Goal: Information Seeking & Learning: Learn about a topic

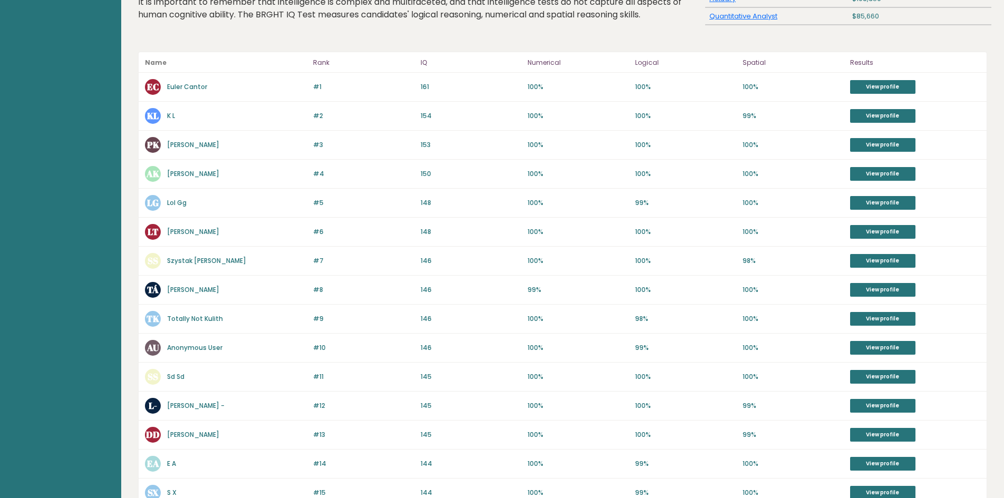
scroll to position [100, 0]
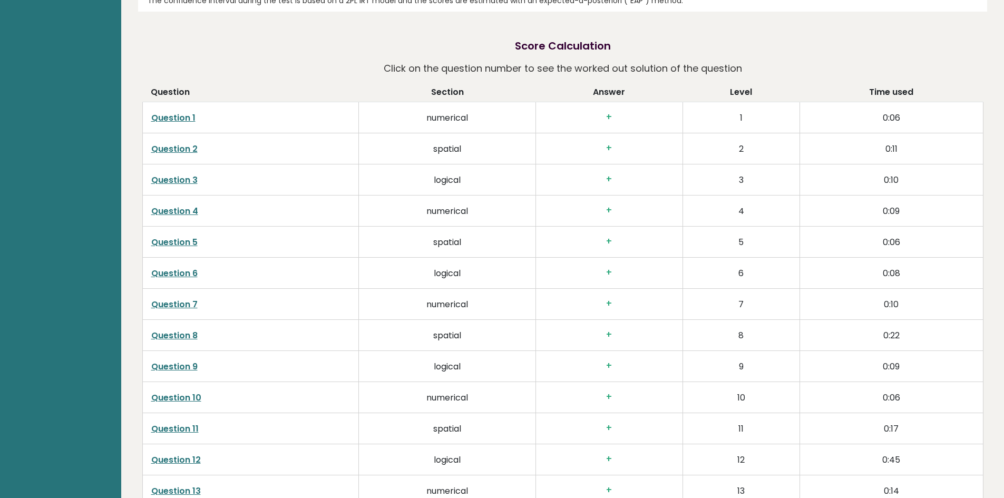
scroll to position [1537, 0]
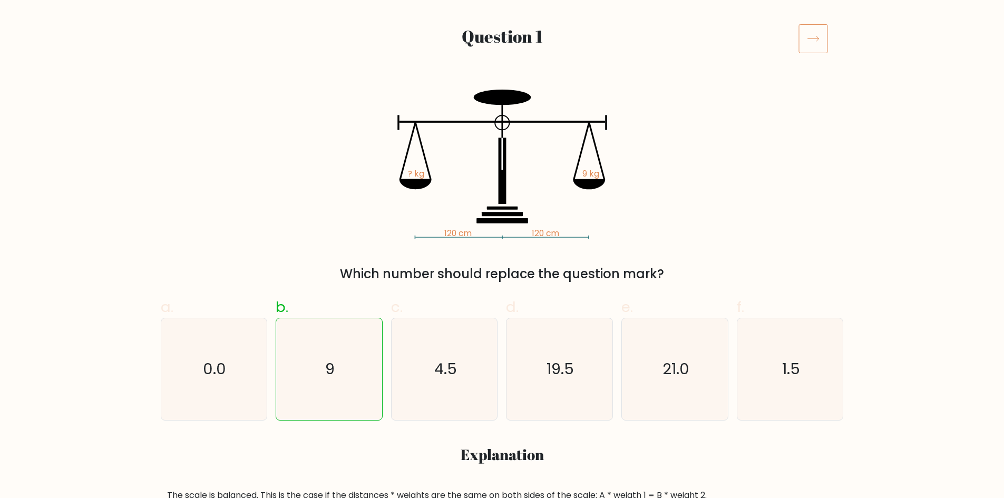
scroll to position [160, 0]
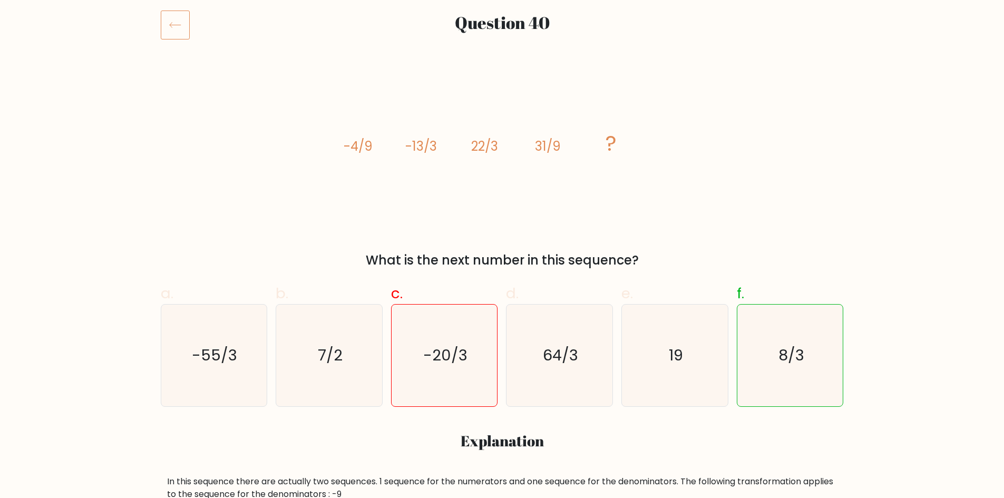
scroll to position [121, 0]
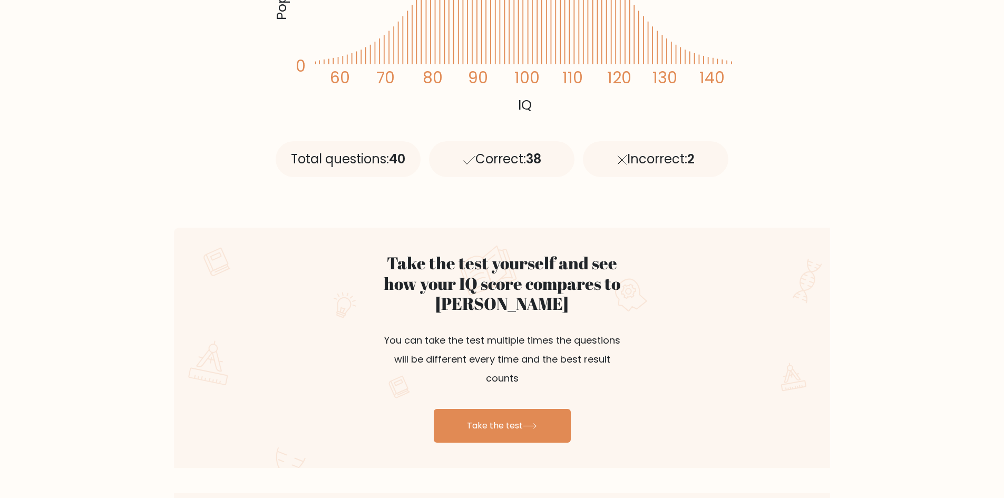
scroll to position [395, 0]
